Goal: Transaction & Acquisition: Register for event/course

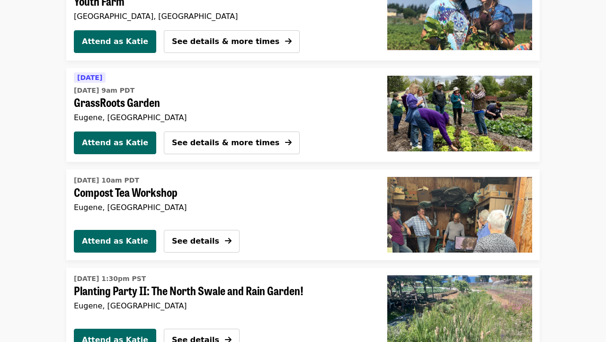
scroll to position [825, 0]
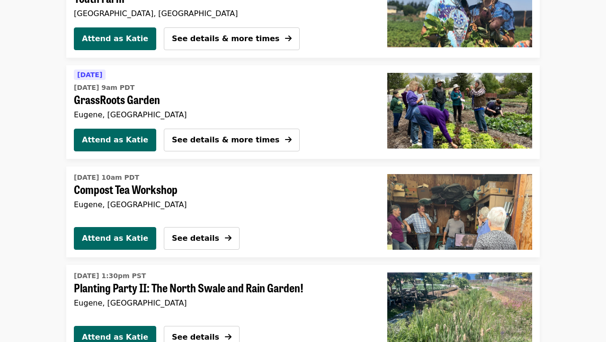
click at [401, 215] on img "Compost Tea Workshop" at bounding box center [459, 212] width 145 height 76
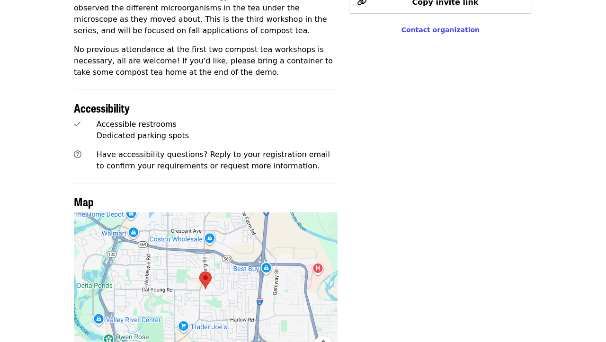
scroll to position [490, 0]
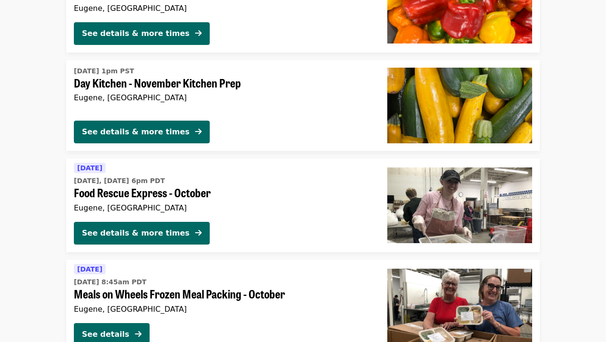
scroll to position [2351, 0]
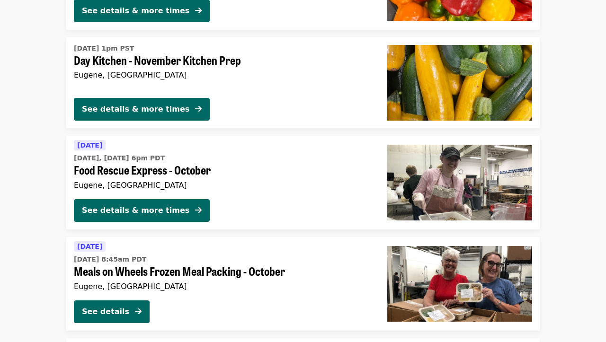
click at [151, 166] on span "Food Rescue Express - October" at bounding box center [223, 170] width 298 height 14
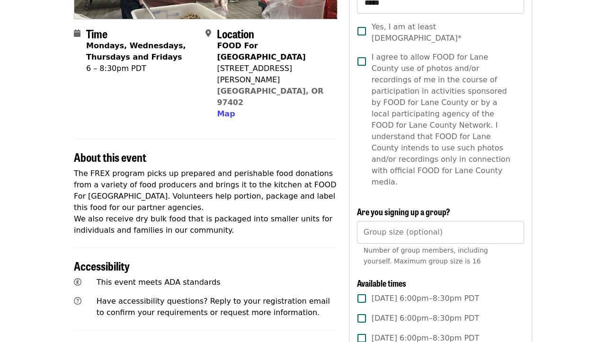
scroll to position [254, 0]
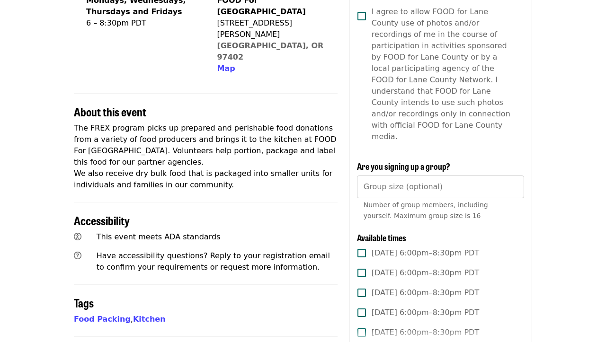
click at [414, 248] on span "[DATE] 6:00pm–8:30pm PDT" at bounding box center [426, 253] width 108 height 11
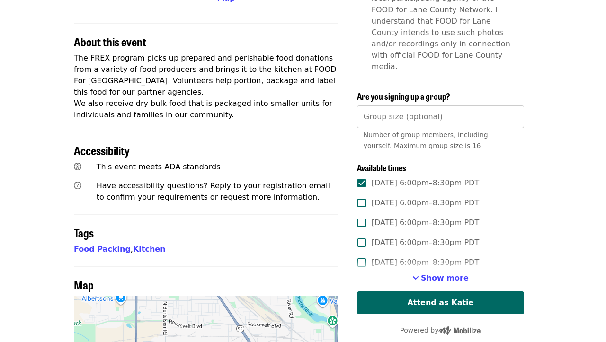
scroll to position [327, 0]
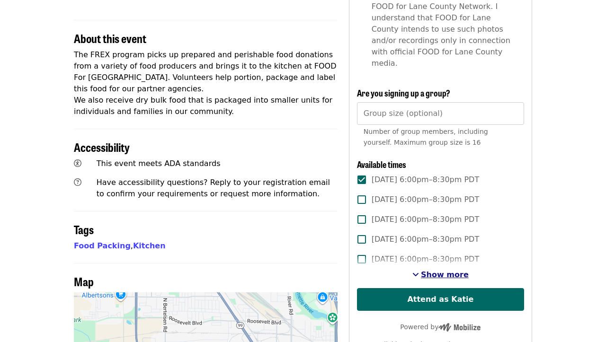
click at [425, 269] on button "Show more" at bounding box center [441, 274] width 56 height 11
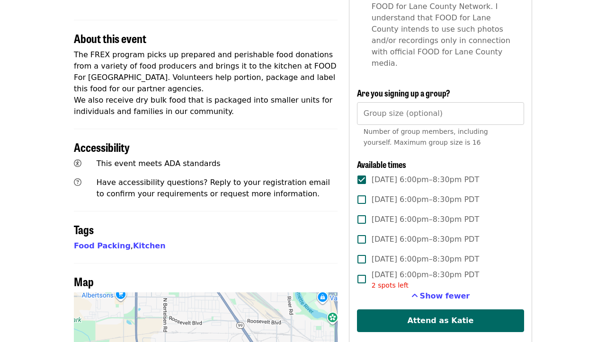
click at [425, 234] on span "[DATE] 6:00pm–8:30pm PDT" at bounding box center [426, 239] width 108 height 11
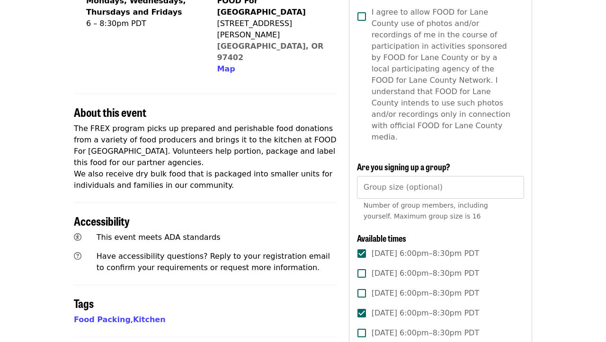
scroll to position [333, 0]
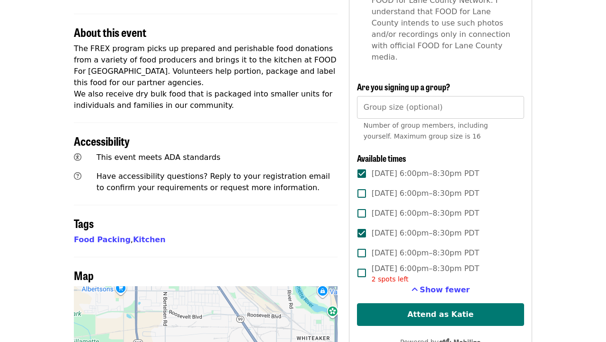
click at [417, 304] on button "Attend as Katie" at bounding box center [440, 315] width 167 height 23
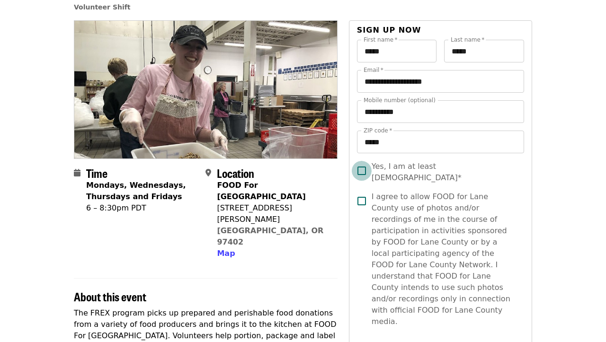
click at [403, 177] on label "Yes, I am at least [DEMOGRAPHIC_DATA]*" at bounding box center [434, 172] width 165 height 23
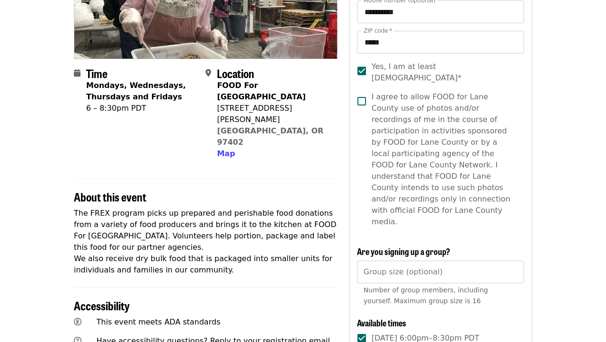
click at [407, 200] on span "I agree to allow FOOD for Lane County use of photos and/or recordings of me in …" at bounding box center [444, 159] width 145 height 136
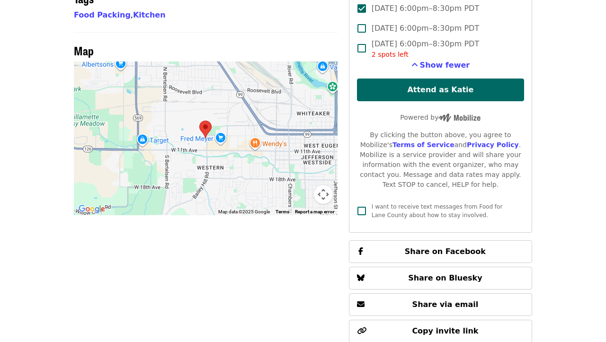
scroll to position [557, 0]
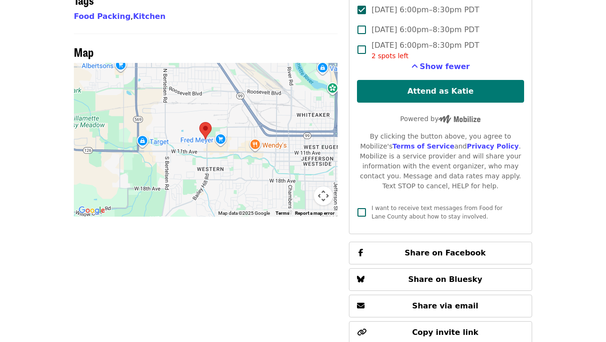
click at [429, 80] on button "Attend as Katie" at bounding box center [440, 91] width 167 height 23
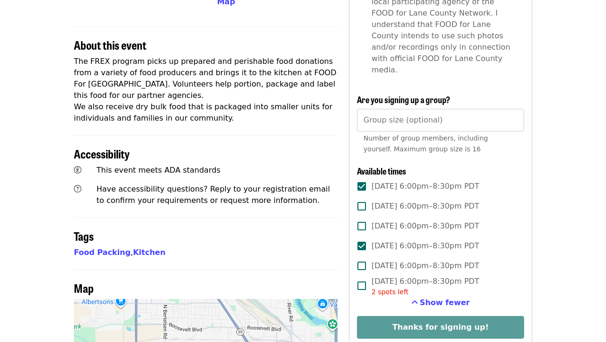
scroll to position [321, 0]
